Goal: Task Accomplishment & Management: Manage account settings

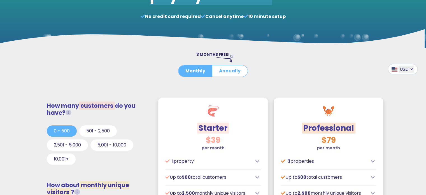
scroll to position [56, 0]
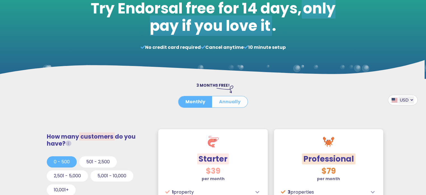
click at [233, 102] on button "Annually" at bounding box center [230, 101] width 36 height 11
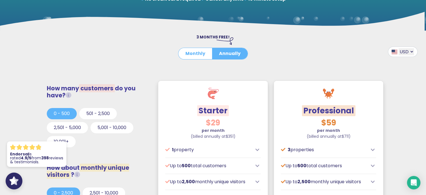
scroll to position [140, 0]
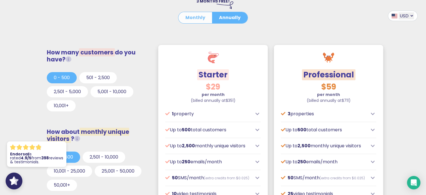
click at [199, 21] on button "Monthly" at bounding box center [195, 17] width 34 height 11
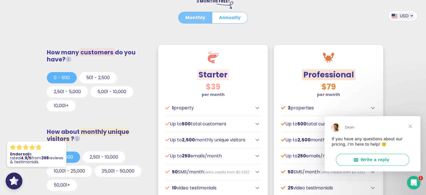
scroll to position [0, 0]
click at [380, 160] on button "Write a reply" at bounding box center [372, 159] width 73 height 12
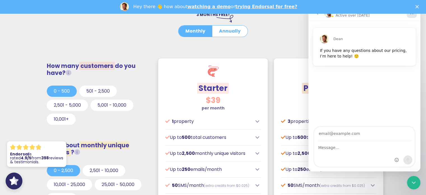
click at [412, 13] on icon "Close" at bounding box center [411, 12] width 3 height 3
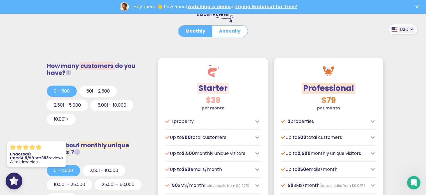
click at [410, 32] on select "USD GBP EUR AUD CAD" at bounding box center [406, 29] width 15 height 7
click at [399, 26] on select "USD GBP EUR AUD CAD" at bounding box center [406, 29] width 15 height 7
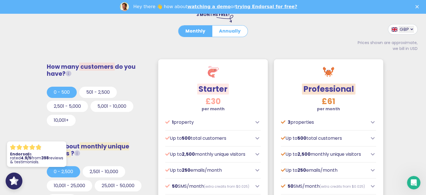
click at [408, 30] on select "USD GBP EUR AUD CAD" at bounding box center [406, 29] width 15 height 7
click at [399, 26] on select "USD GBP EUR AUD CAD" at bounding box center [406, 29] width 15 height 7
click at [401, 30] on select "USD GBP EUR AUD CAD" at bounding box center [406, 29] width 15 height 7
select select "AUD"
click at [399, 26] on select "USD GBP EUR AUD CAD" at bounding box center [406, 29] width 15 height 7
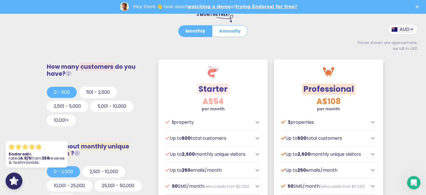
click at [33, 146] on div ".cls-1{fill:#FFF;} 398" at bounding box center [37, 154] width 56 height 20
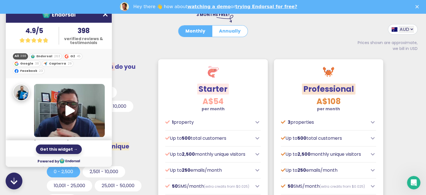
click at [69, 104] on icon at bounding box center [69, 110] width 21 height 21
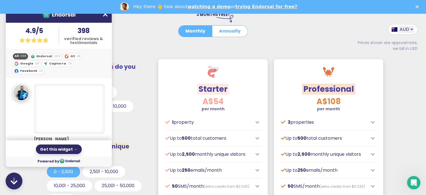
click at [103, 15] on icon at bounding box center [105, 14] width 4 height 7
